Goal: Check status: Check status

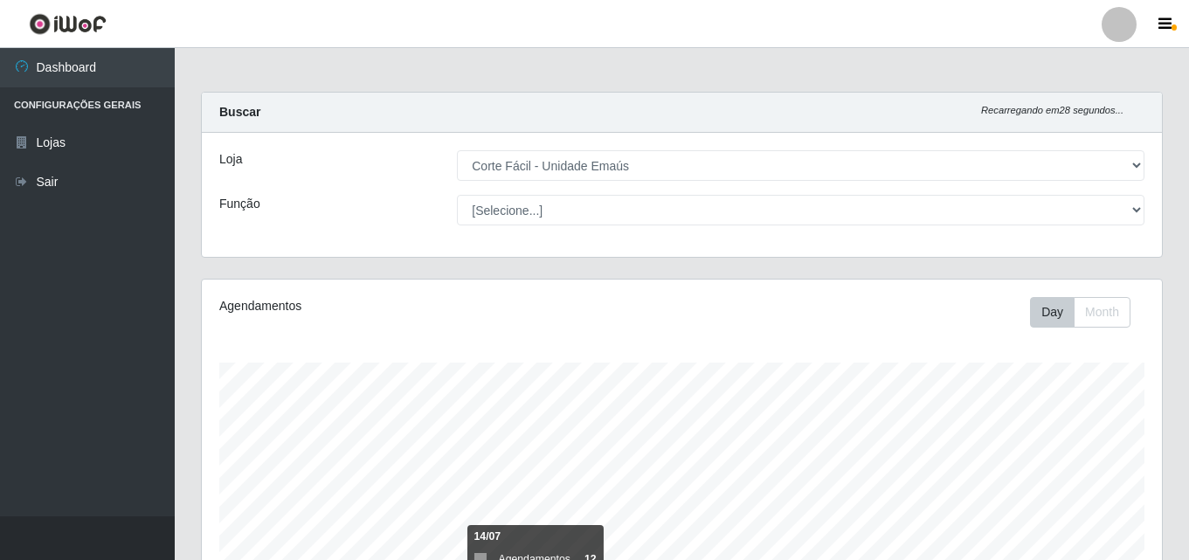
select select "201"
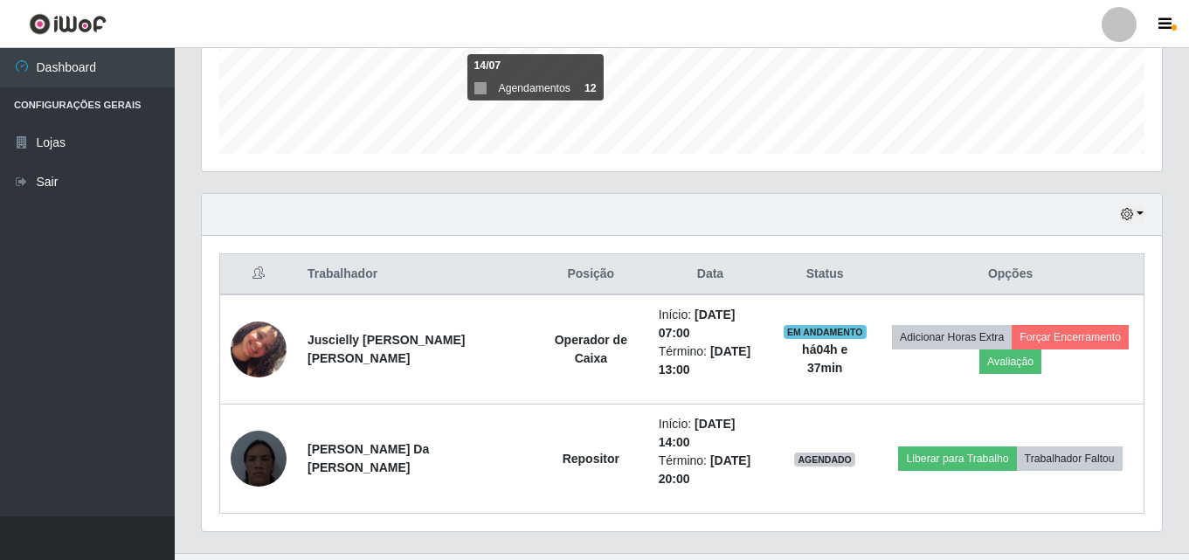
scroll to position [363, 960]
click at [1111, 219] on div "Hoje 1 dia 3 dias 1 Semana Não encerrados" at bounding box center [682, 215] width 960 height 42
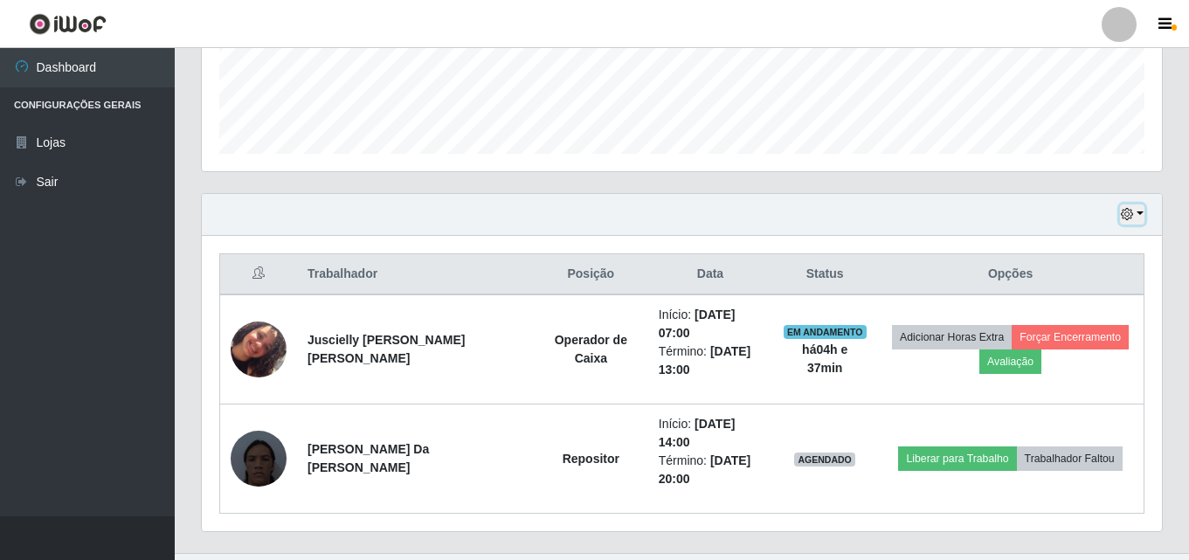
click at [1121, 217] on icon "button" at bounding box center [1127, 214] width 12 height 12
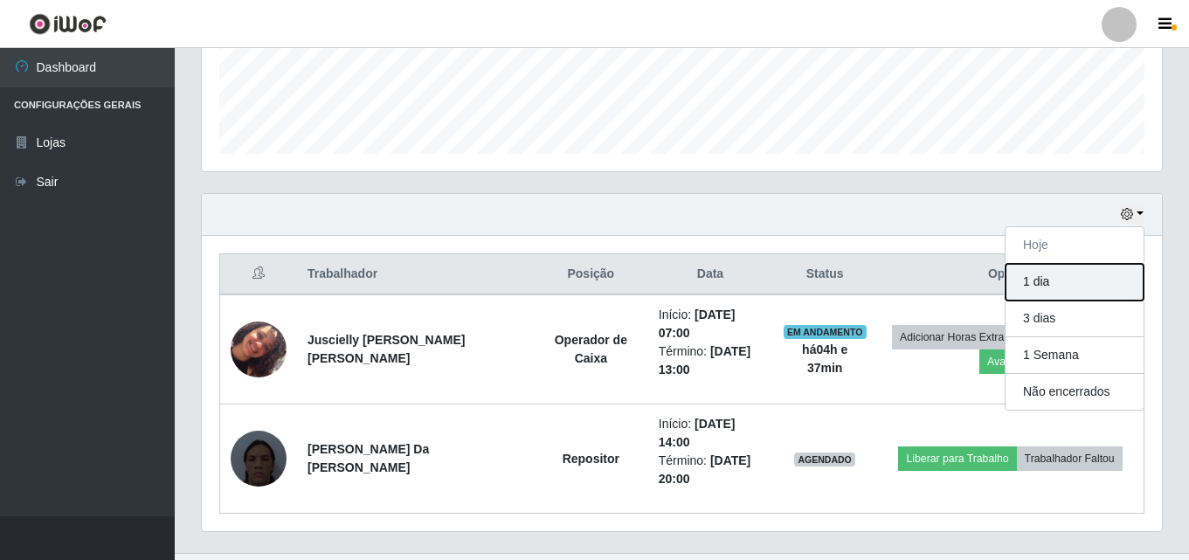
click at [1091, 290] on button "1 dia" at bounding box center [1075, 282] width 138 height 37
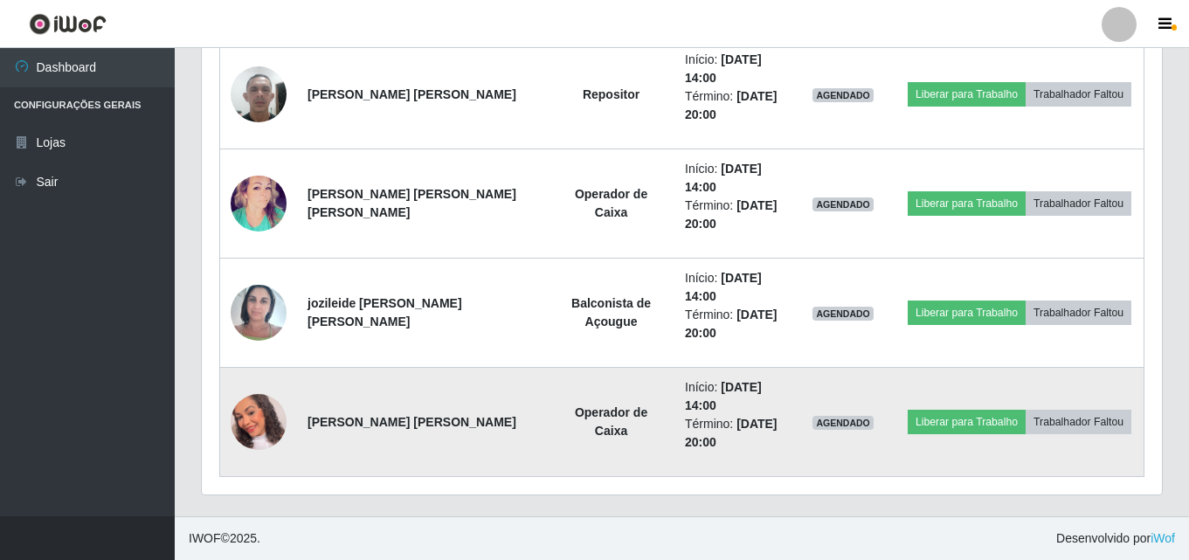
scroll to position [1152, 0]
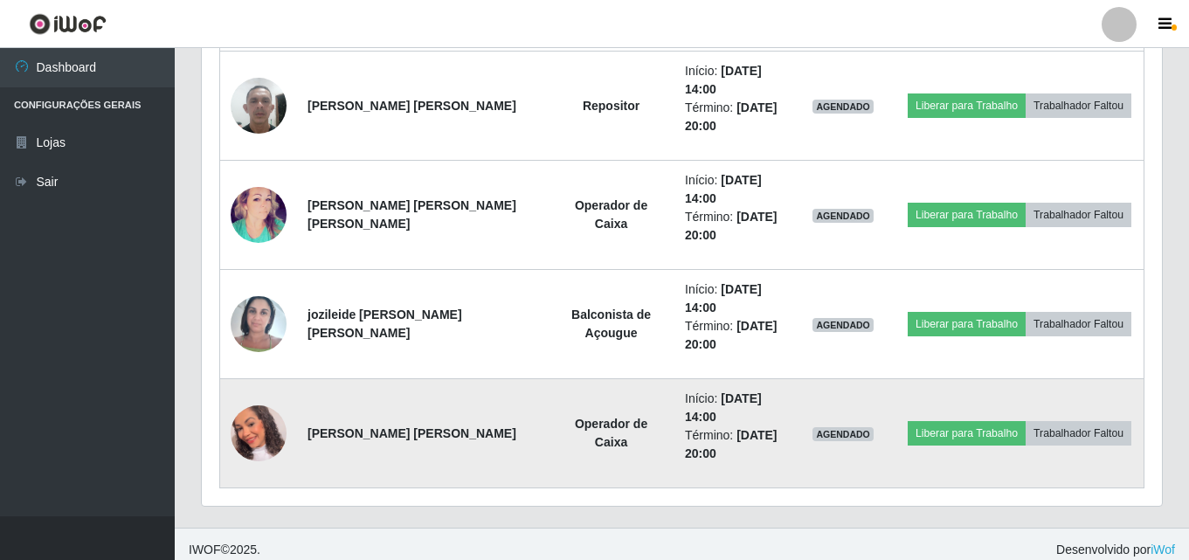
click at [685, 390] on li "Início: [DATE] 14:00" at bounding box center [732, 408] width 95 height 37
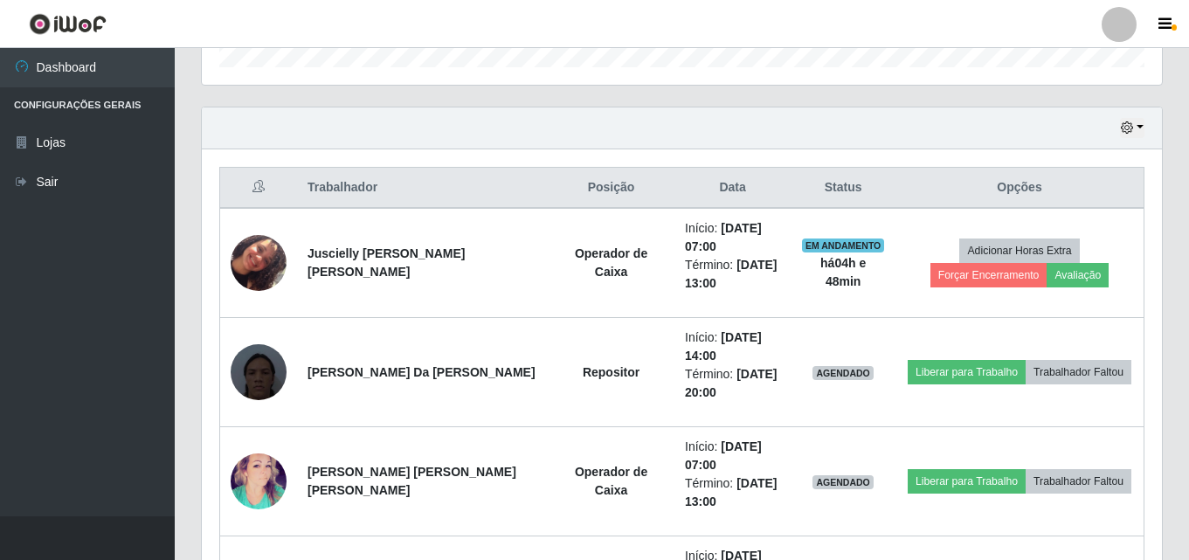
scroll to position [453, 0]
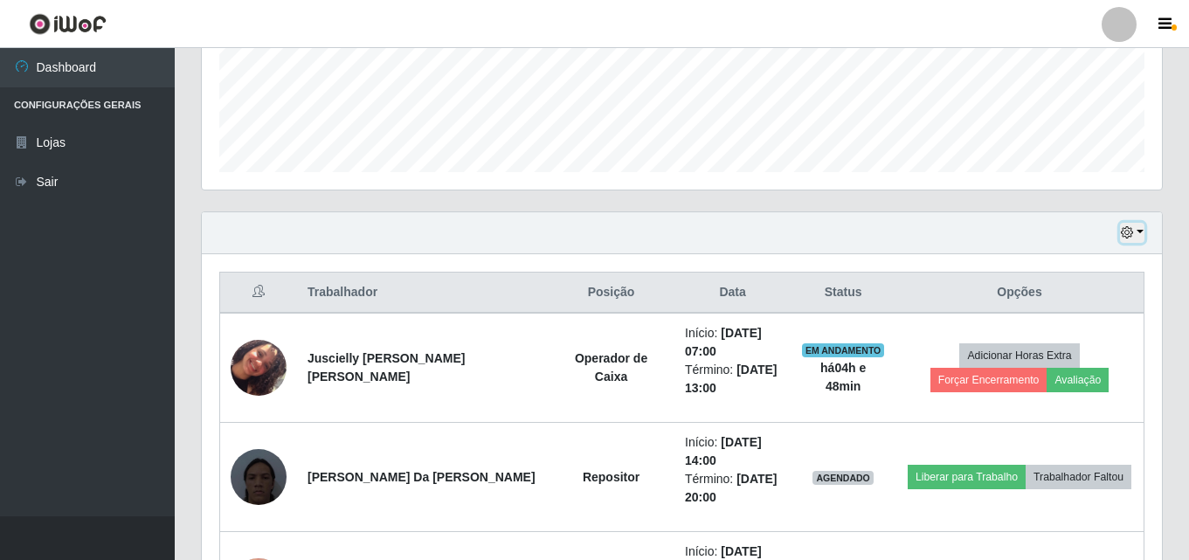
click at [1129, 225] on button "button" at bounding box center [1132, 233] width 24 height 20
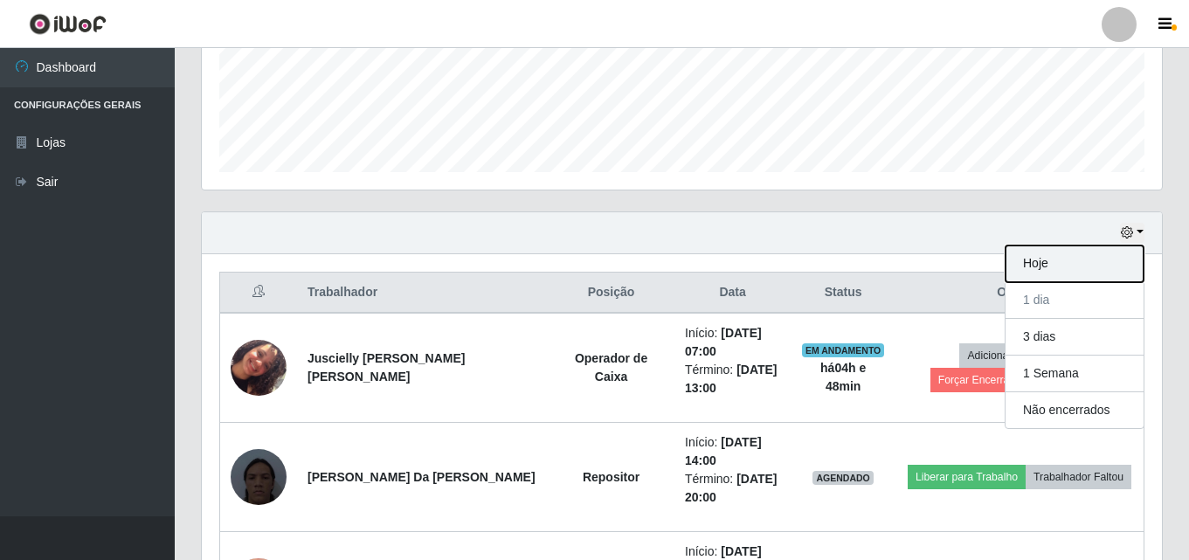
click at [1027, 257] on button "Hoje" at bounding box center [1075, 264] width 138 height 37
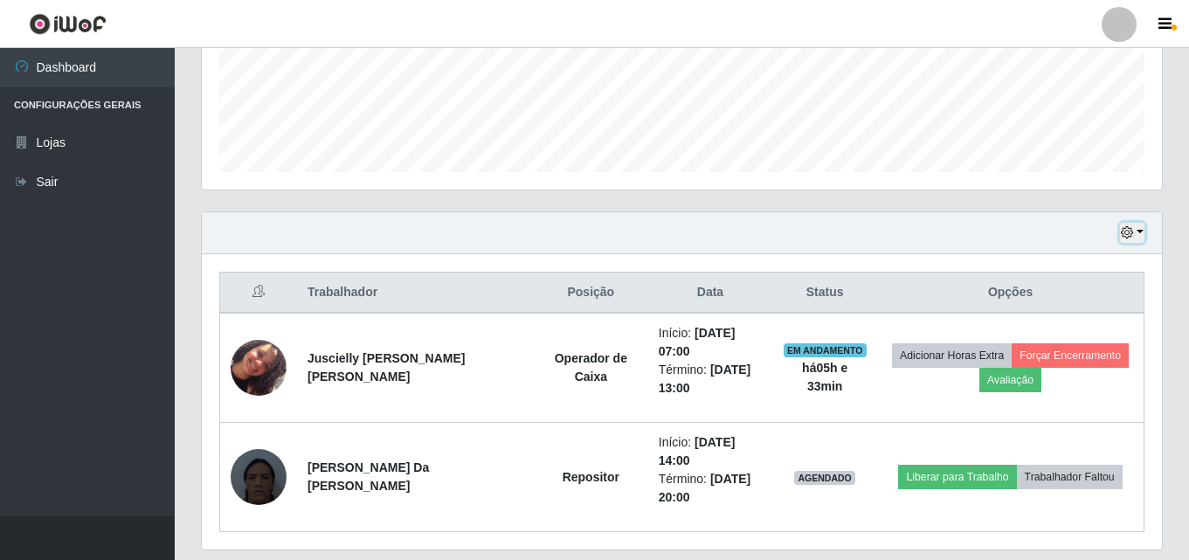
click at [1132, 226] on button "button" at bounding box center [1132, 233] width 24 height 20
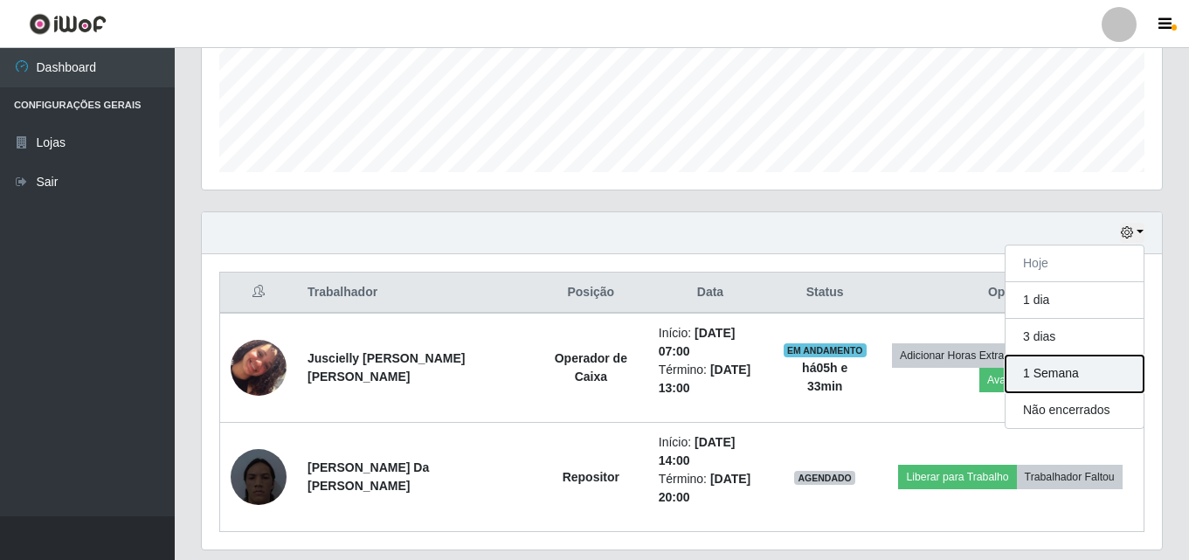
click at [1079, 378] on button "1 Semana" at bounding box center [1075, 374] width 138 height 37
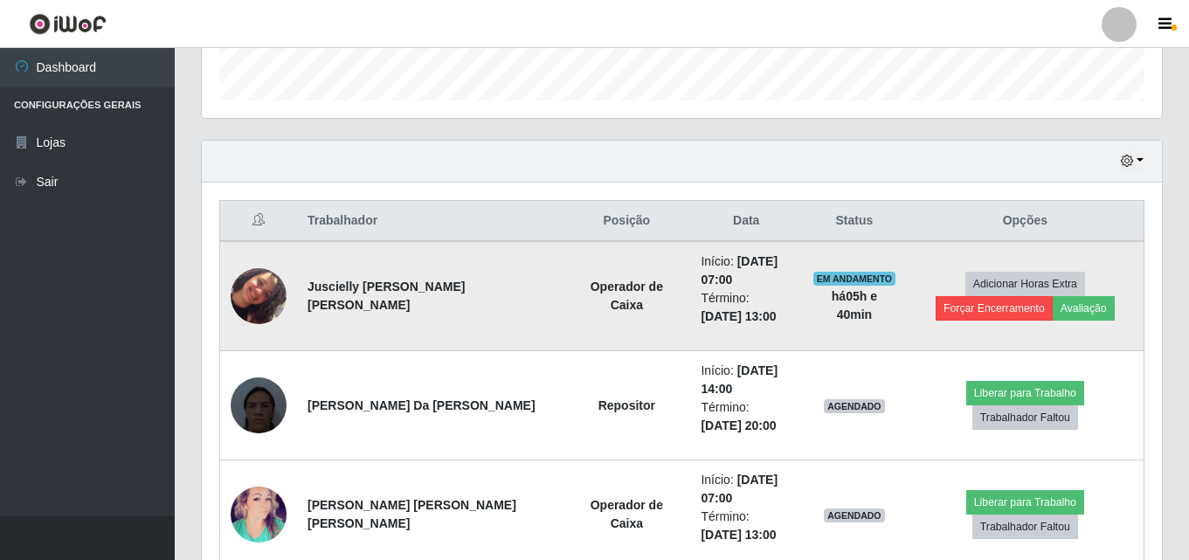
scroll to position [540, 0]
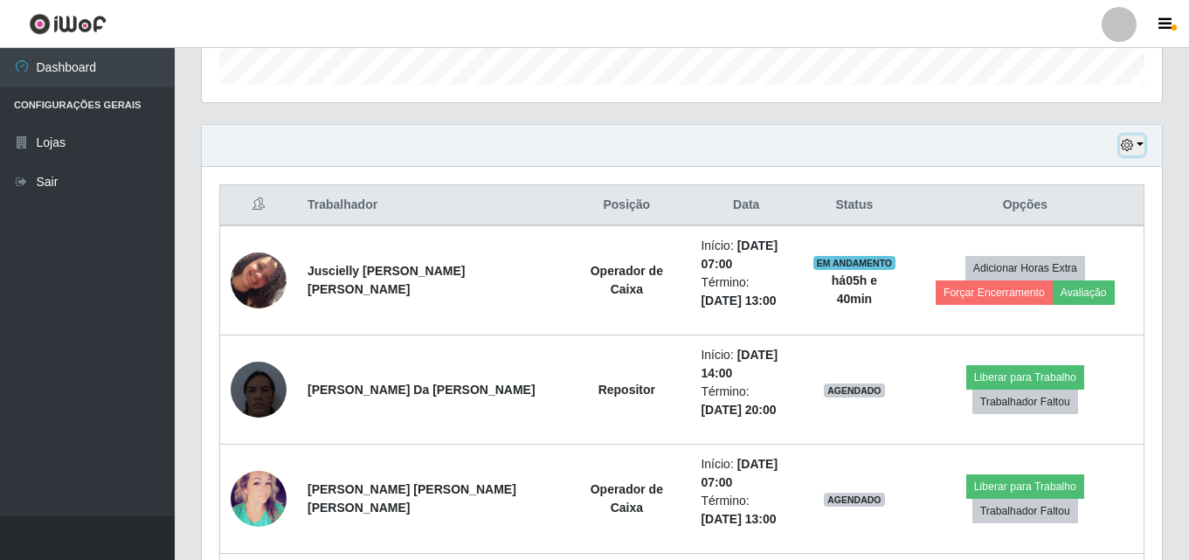
click at [1133, 151] on icon "button" at bounding box center [1127, 145] width 12 height 12
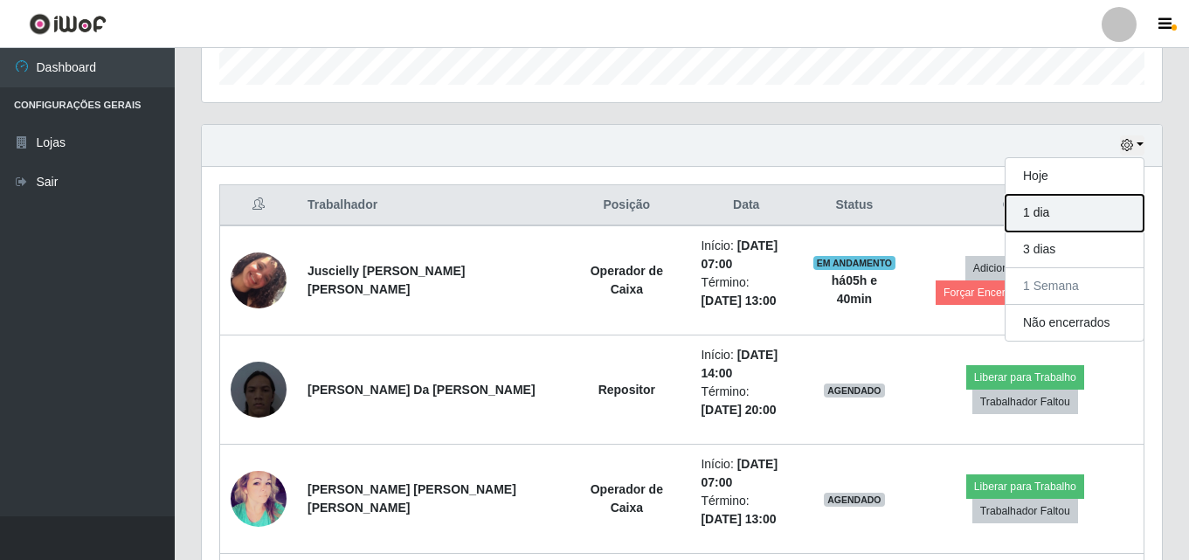
click at [1071, 213] on button "1 dia" at bounding box center [1075, 213] width 138 height 37
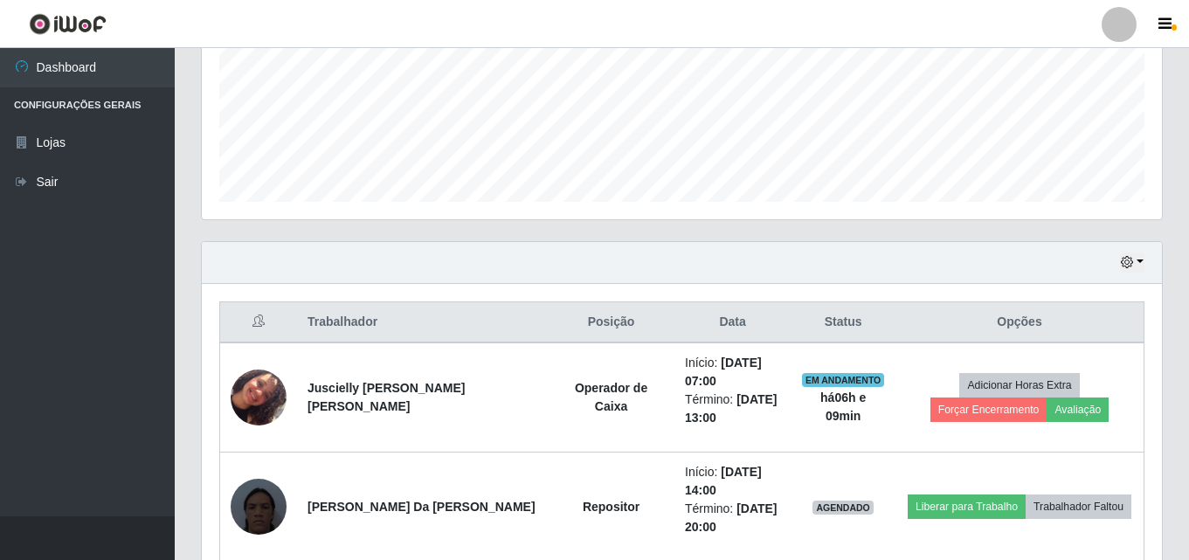
scroll to position [464, 0]
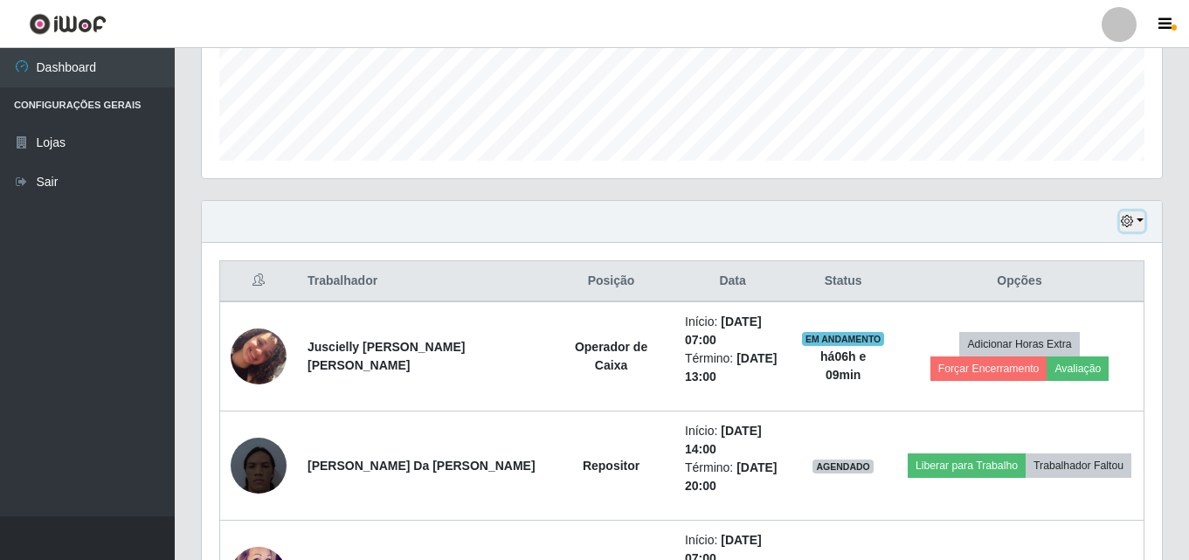
click at [1122, 217] on icon "button" at bounding box center [1127, 221] width 12 height 12
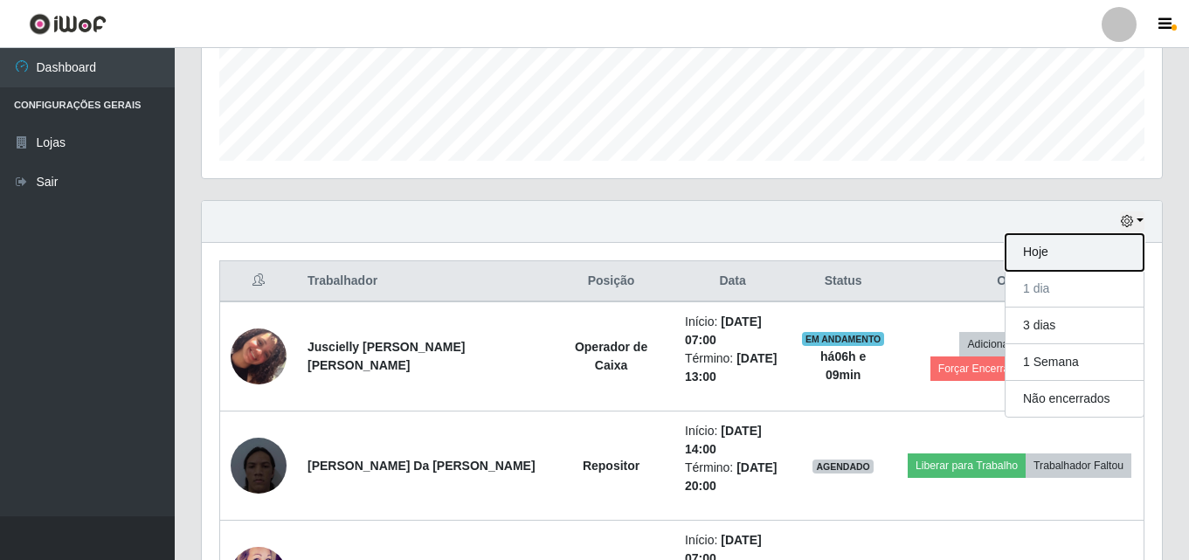
click at [1046, 248] on button "Hoje" at bounding box center [1075, 252] width 138 height 37
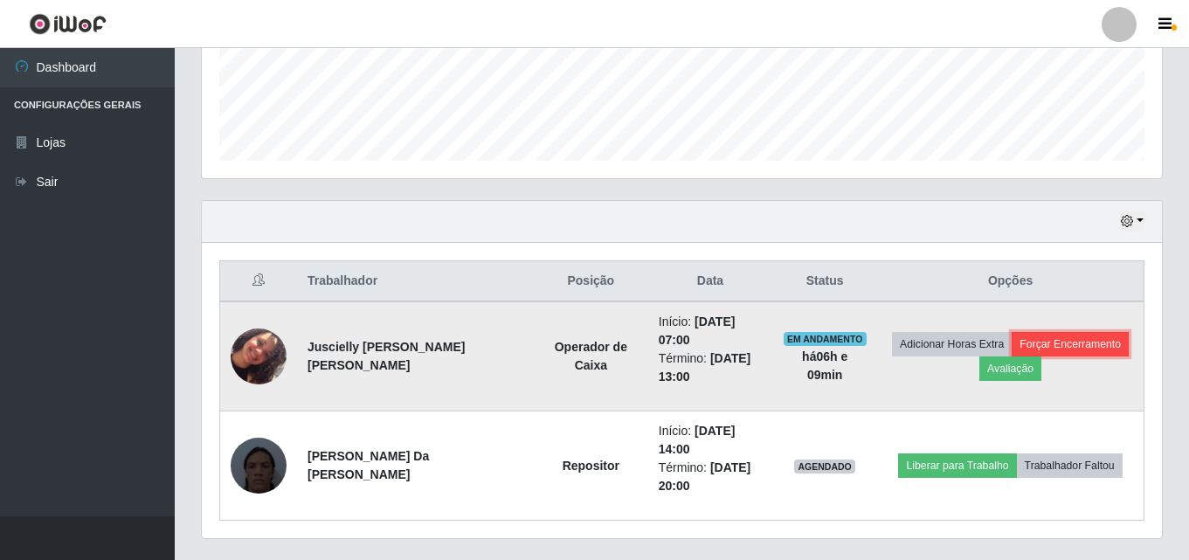
click at [1087, 336] on button "Forçar Encerramento" at bounding box center [1070, 344] width 117 height 24
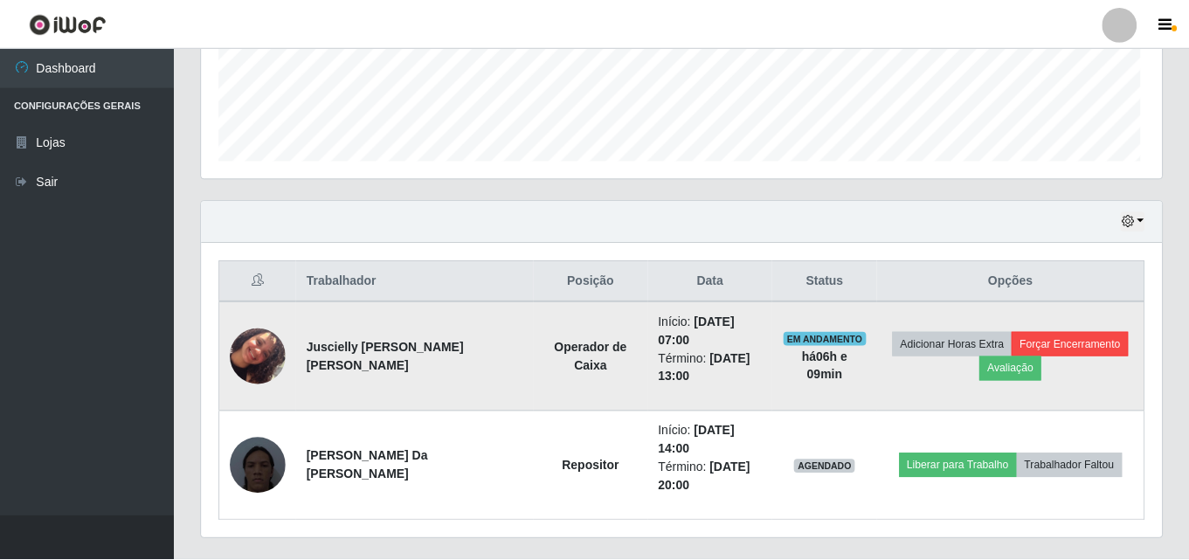
scroll to position [363, 952]
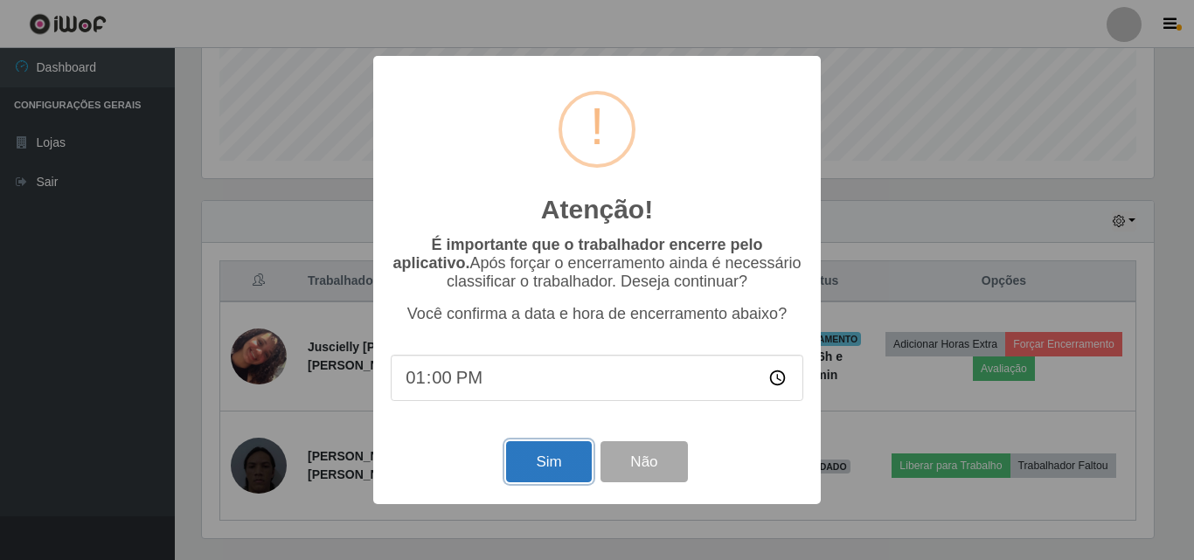
click at [544, 449] on button "Sim" at bounding box center [548, 461] width 85 height 41
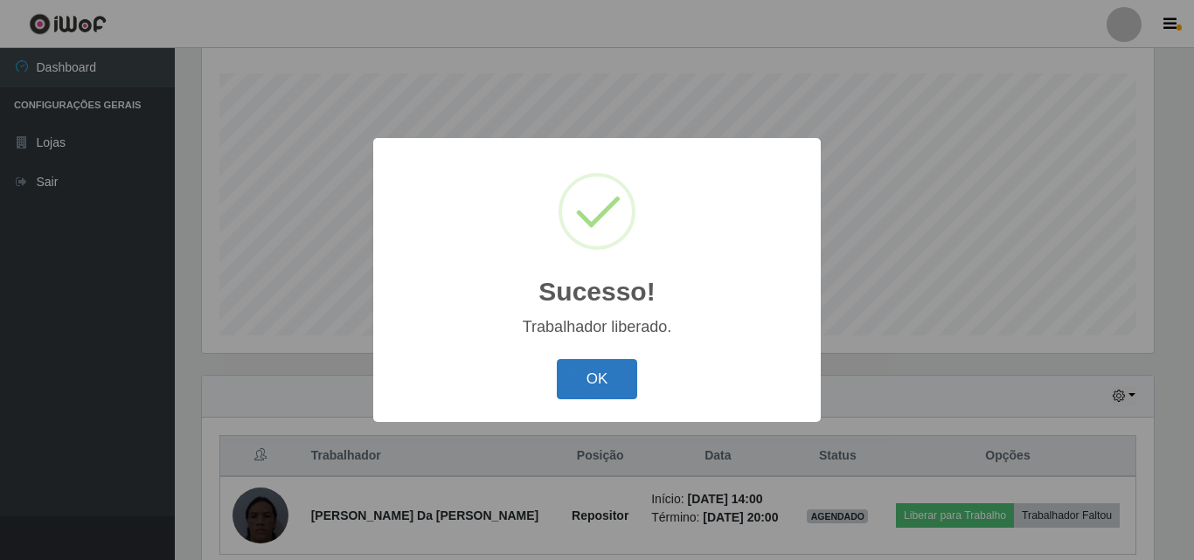
click at [586, 386] on button "OK" at bounding box center [597, 379] width 81 height 41
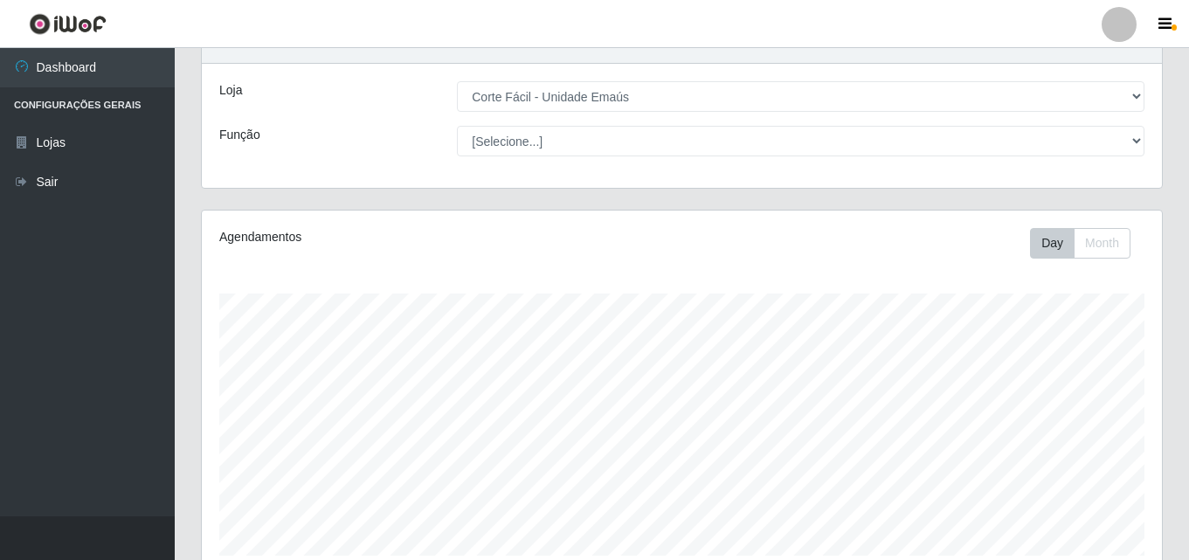
scroll to position [0, 0]
